Goal: Purchase product/service

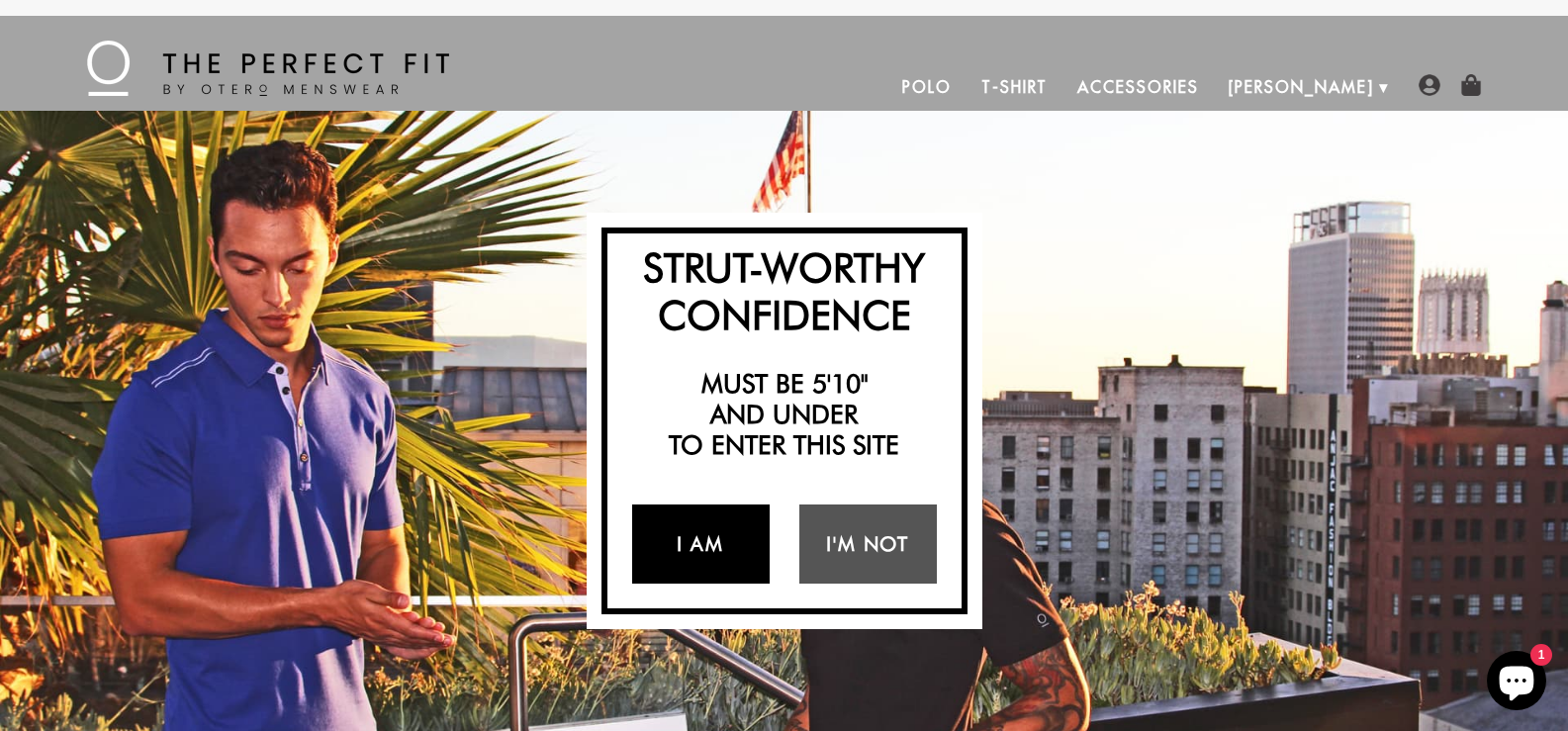
click at [728, 528] on link "I Am" at bounding box center [701, 544] width 138 height 79
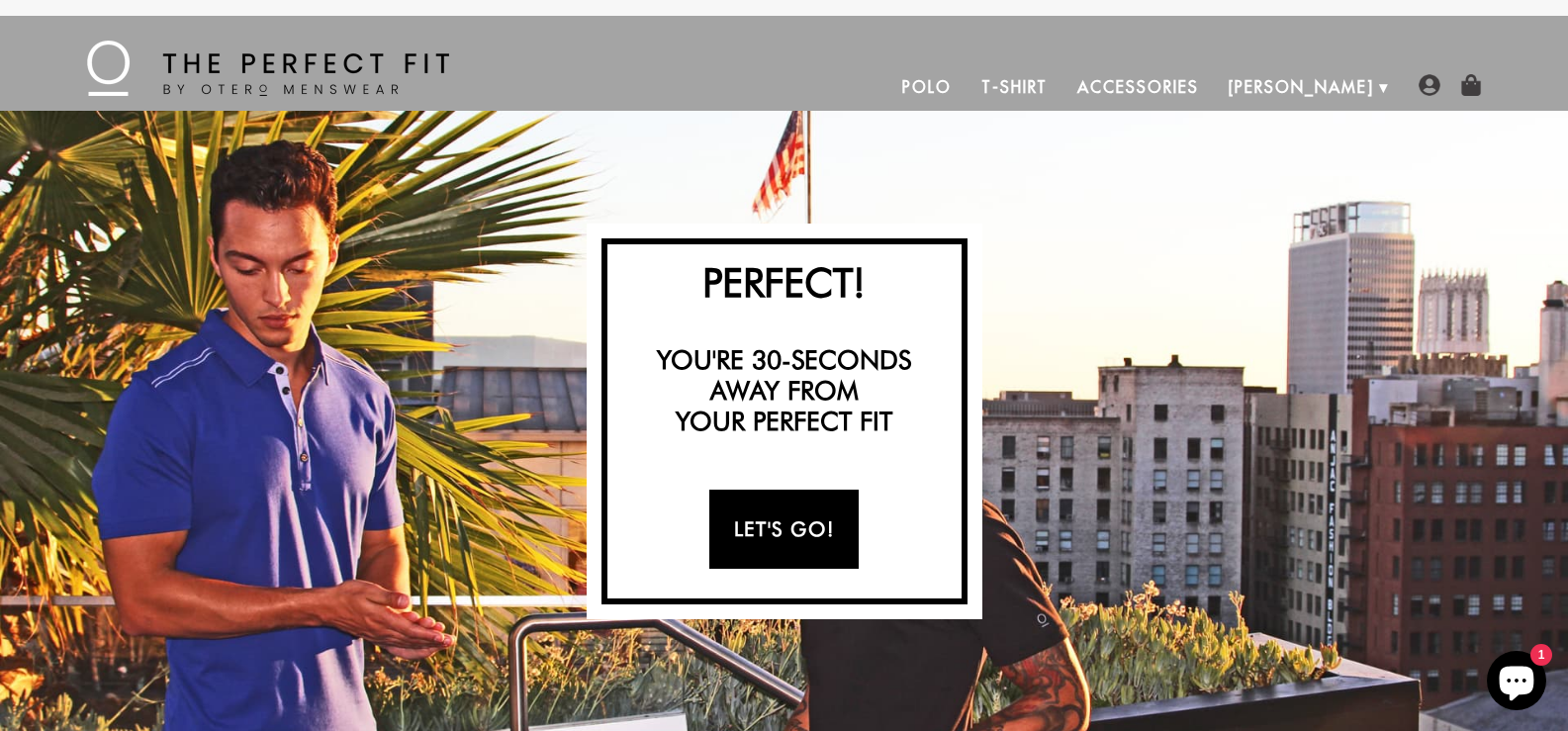
click at [816, 525] on link "Let's Go!" at bounding box center [784, 529] width 150 height 79
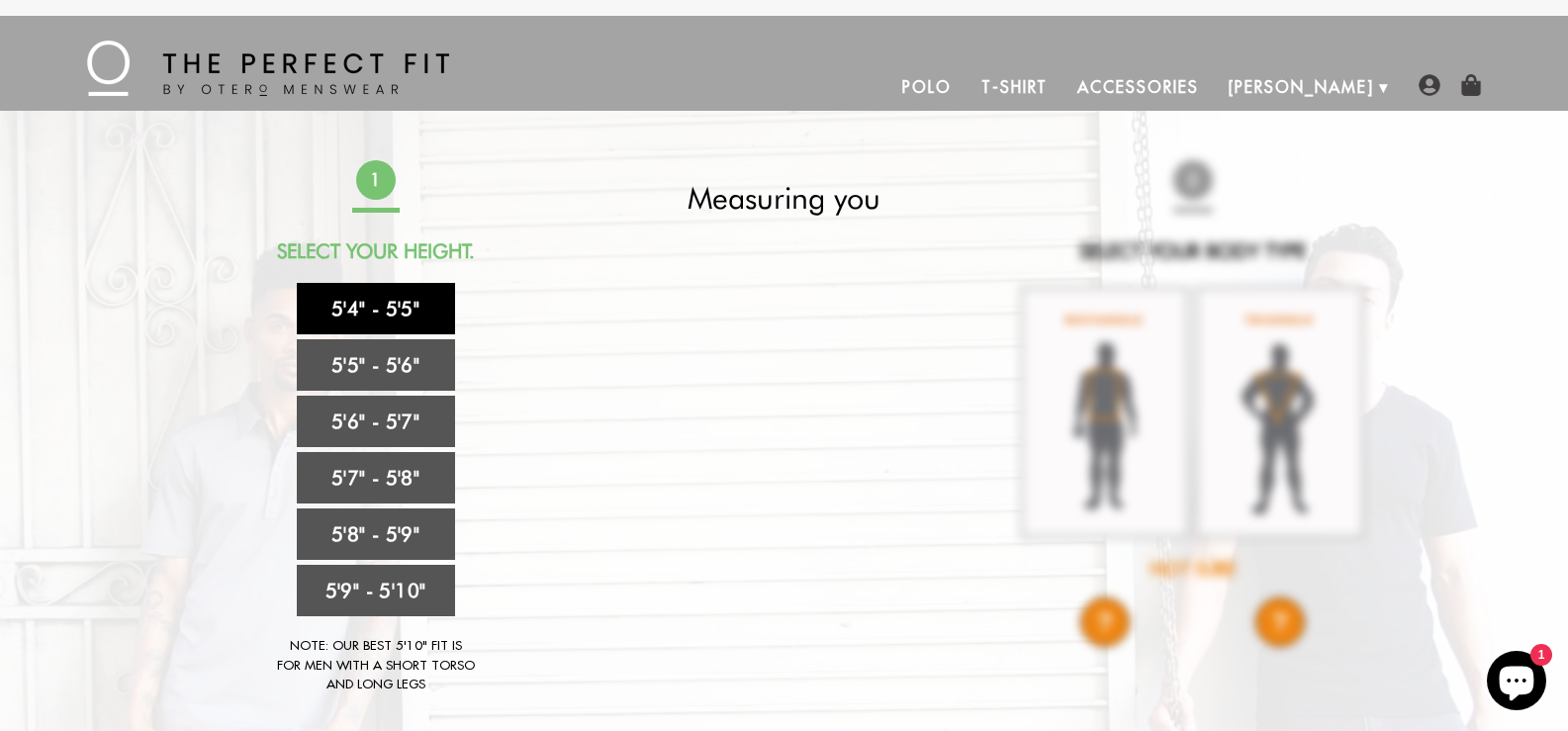
click at [405, 305] on link "5'4" - 5'5"" at bounding box center [376, 308] width 159 height 52
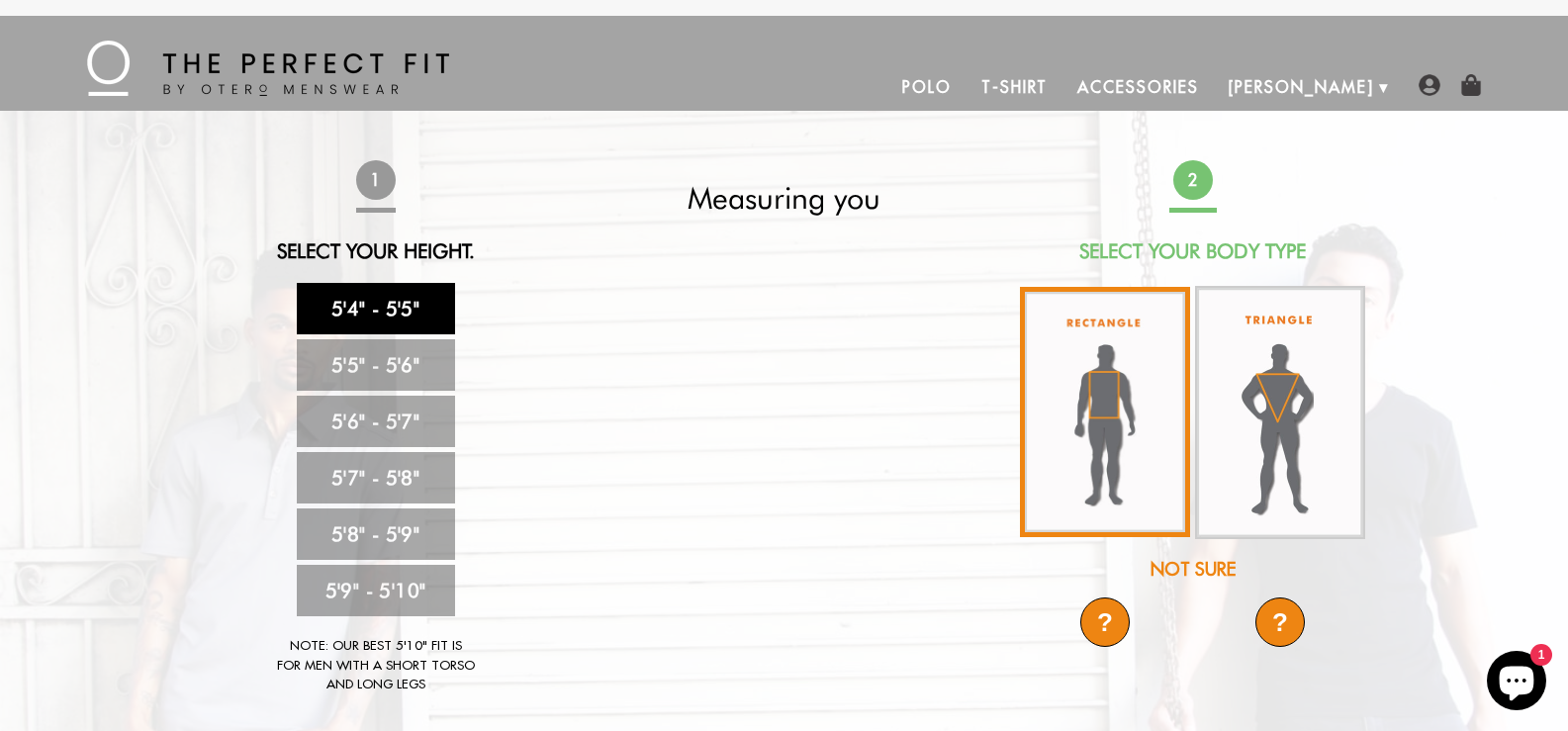
click at [1104, 387] on img at bounding box center [1105, 411] width 170 height 251
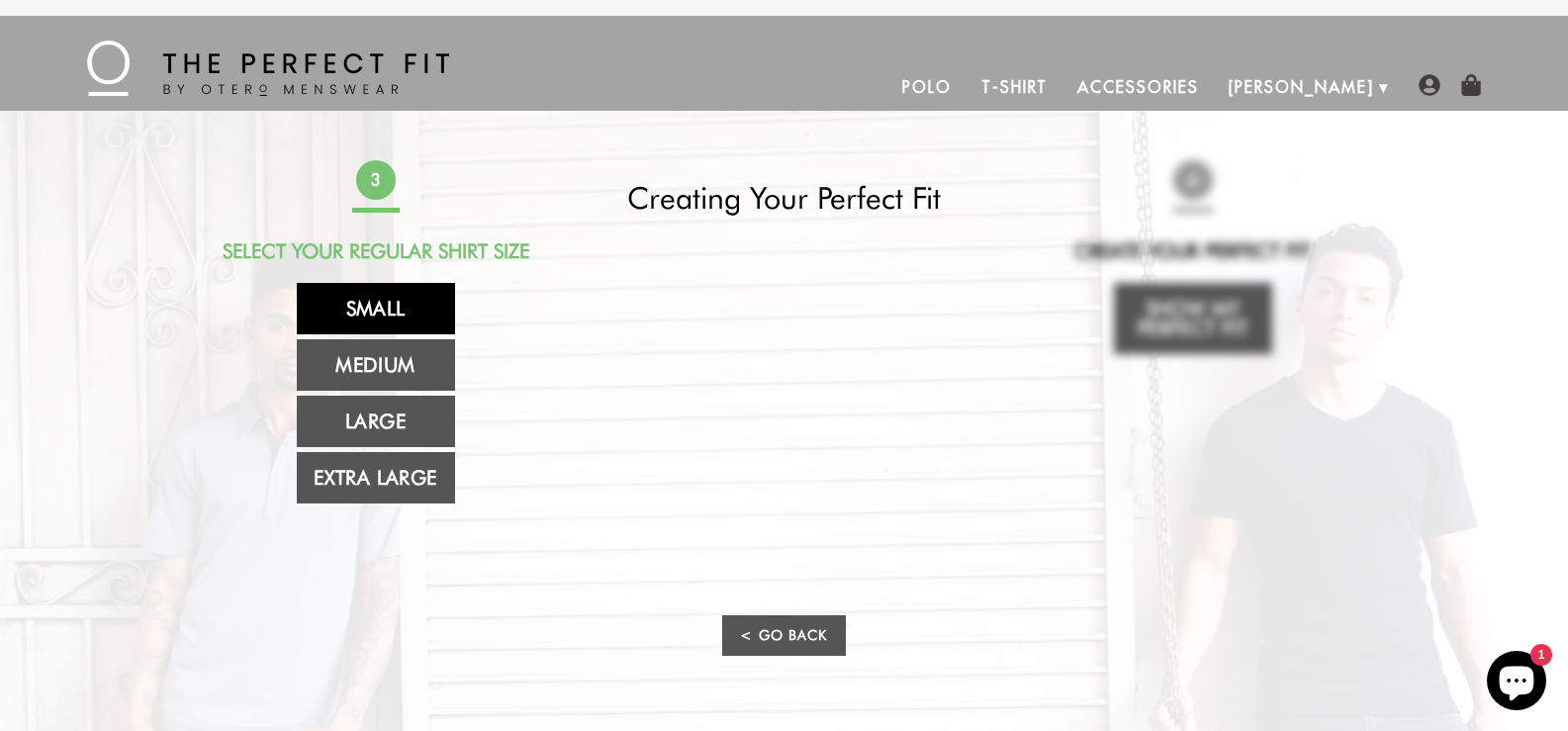
click at [362, 315] on link "Small" at bounding box center [376, 308] width 159 height 52
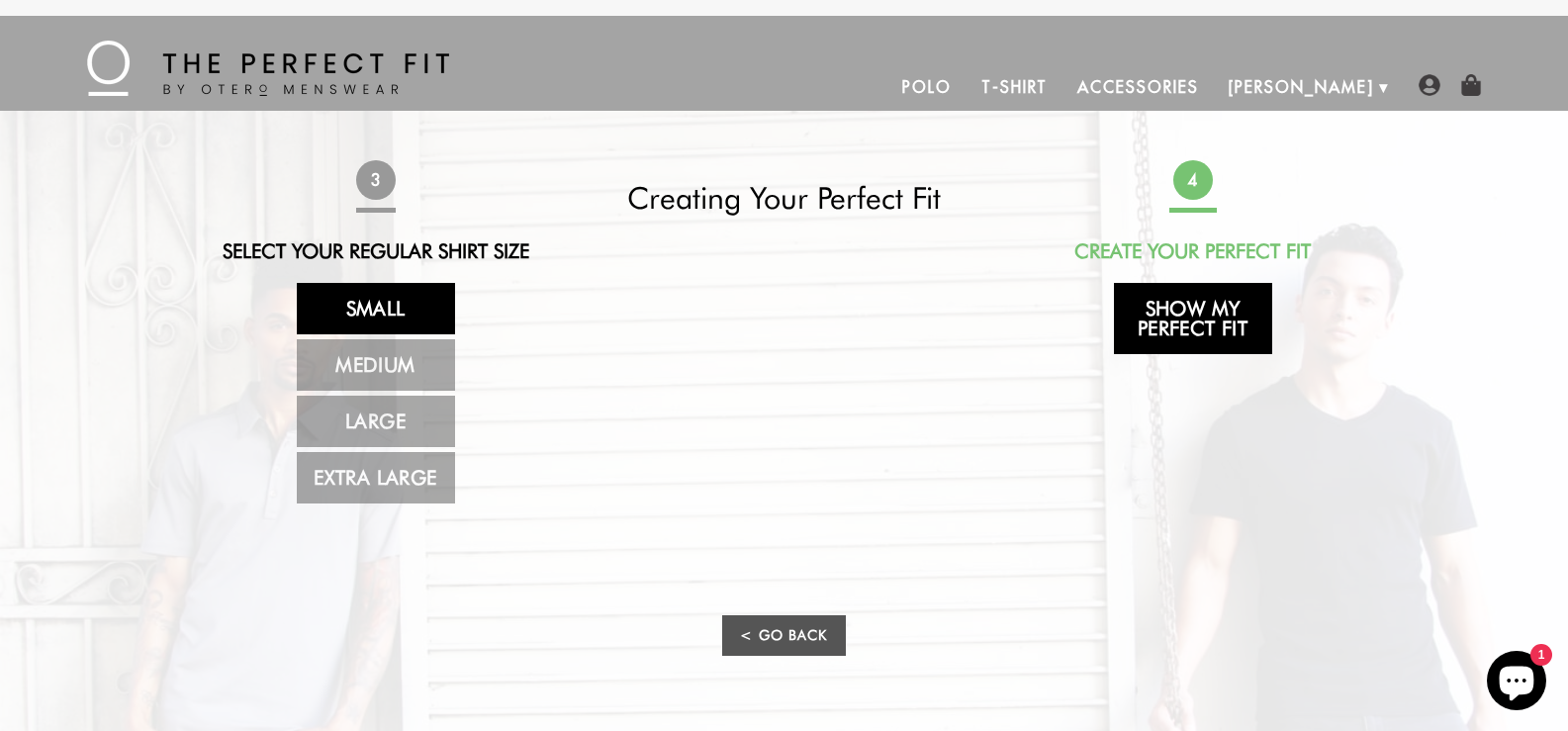
click at [1203, 306] on link "Show My Perfect Fit" at bounding box center [1193, 318] width 159 height 71
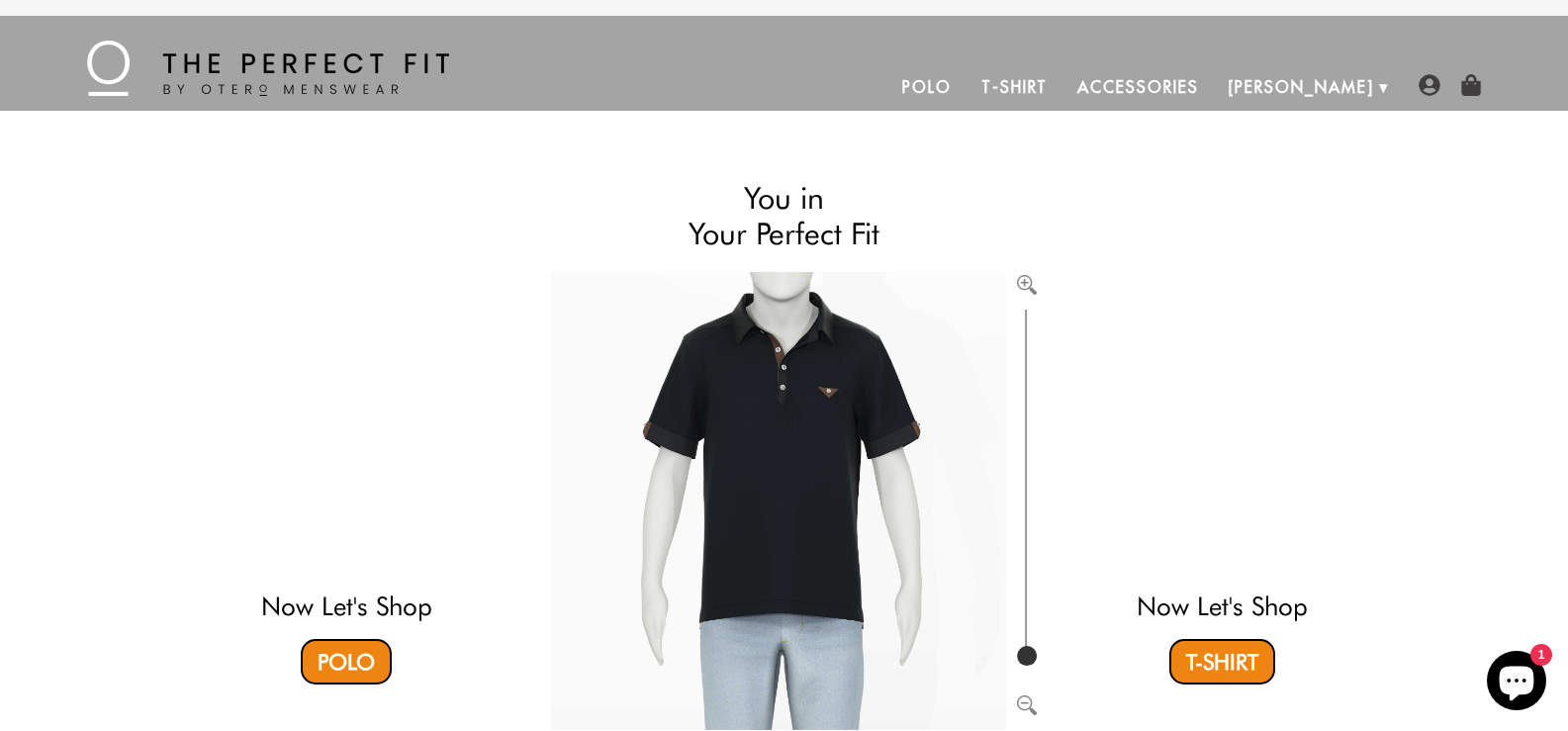
click at [1209, 470] on video at bounding box center [1221, 425] width 590 height 294
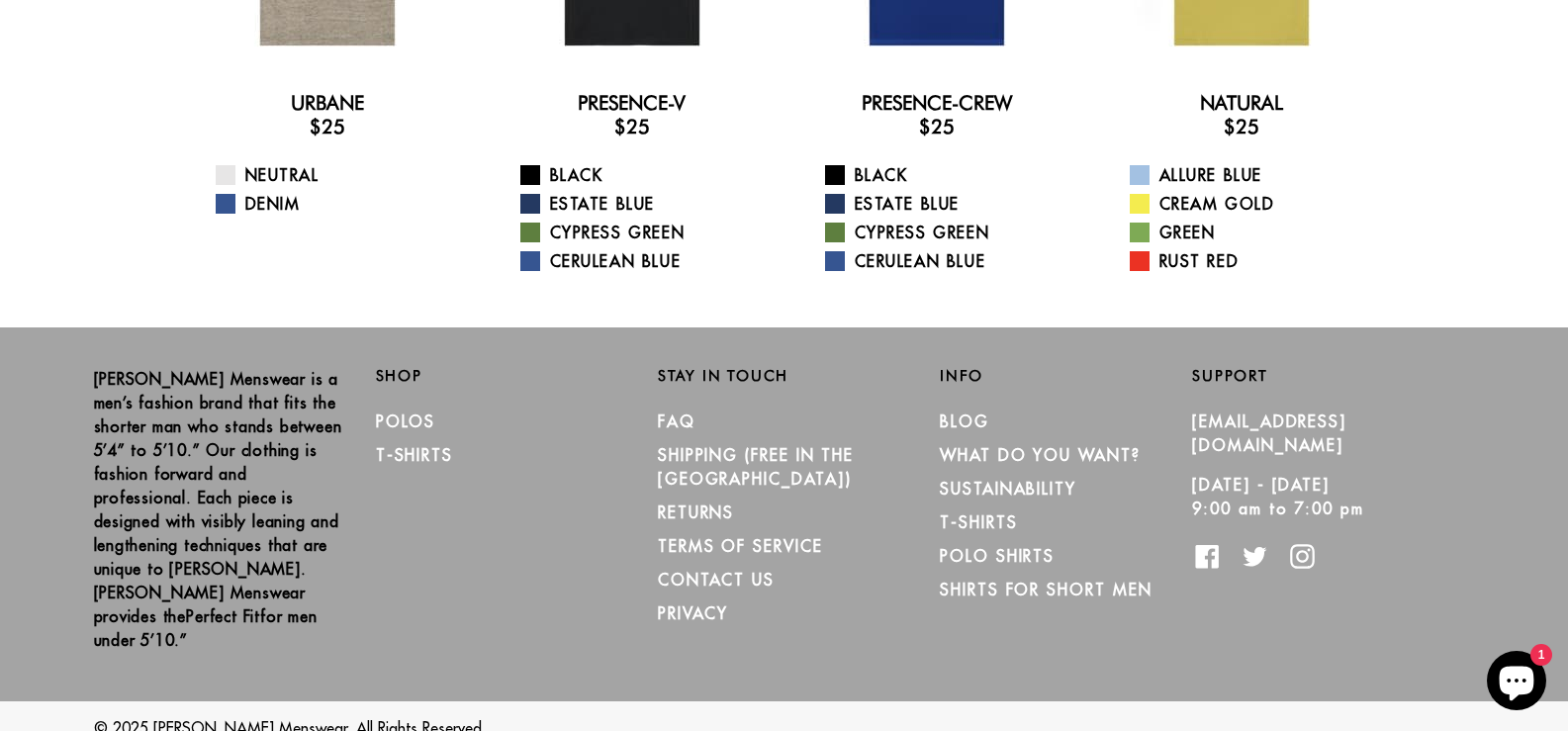
scroll to position [70, 0]
